Goal: Task Accomplishment & Management: Manage account settings

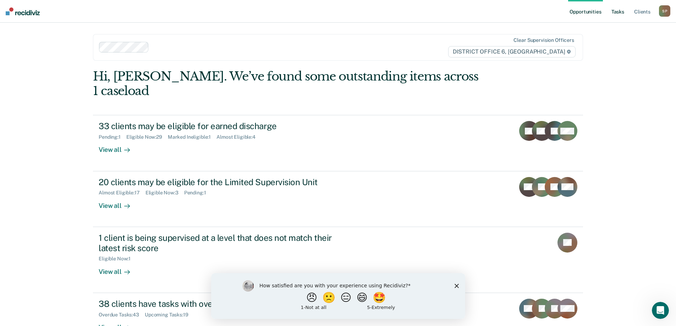
click at [621, 11] on link "Tasks" at bounding box center [618, 11] width 16 height 23
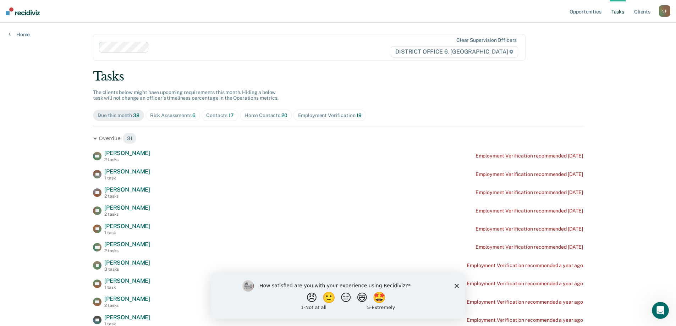
drag, startPoint x: 259, startPoint y: 115, endPoint x: 428, endPoint y: 113, distance: 169.0
click at [428, 113] on div "Due this month 38 Risk Assessments 6 Contacts 17 Home Contacts 20 Employment Ve…" at bounding box center [338, 115] width 490 height 11
click at [179, 116] on div "Risk Assessments 6" at bounding box center [173, 116] width 46 height 6
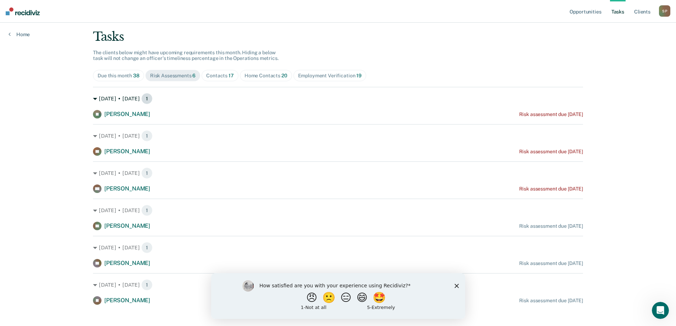
scroll to position [47, 0]
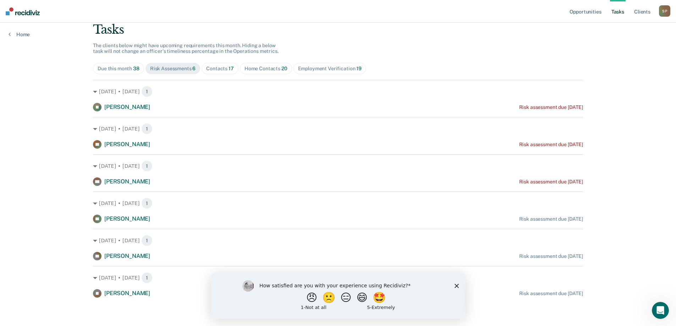
click at [267, 67] on div "Home Contacts 20" at bounding box center [266, 69] width 43 height 6
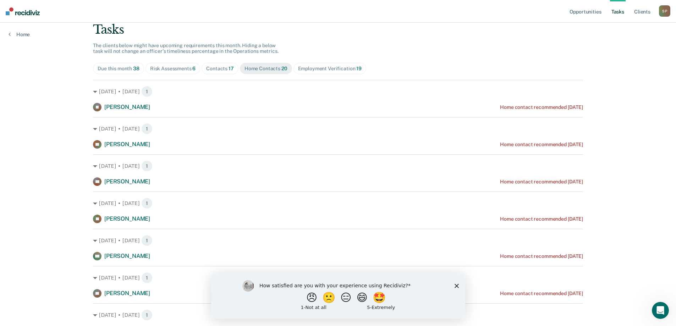
click at [218, 67] on div "Contacts 17" at bounding box center [220, 69] width 28 height 6
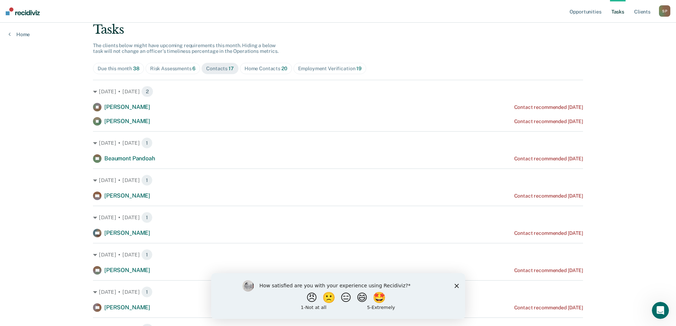
click at [218, 66] on div "Contacts 17" at bounding box center [220, 69] width 28 height 6
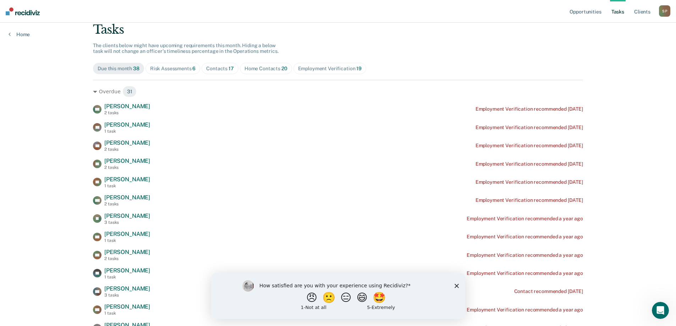
click at [229, 69] on span "17" at bounding box center [231, 69] width 5 height 6
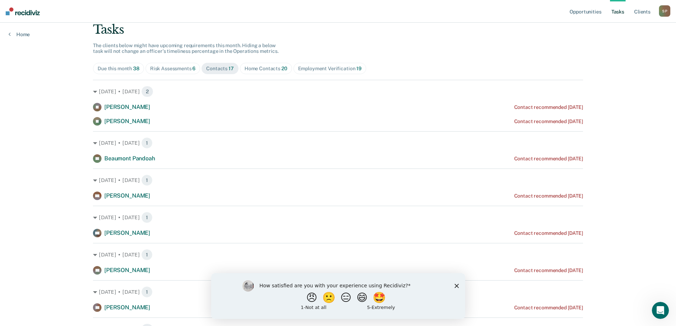
click at [285, 171] on div "[DATE] • [DATE] 1 MT [PERSON_NAME] Contact recommended [DATE]" at bounding box center [338, 185] width 490 height 32
